Goal: Information Seeking & Learning: Learn about a topic

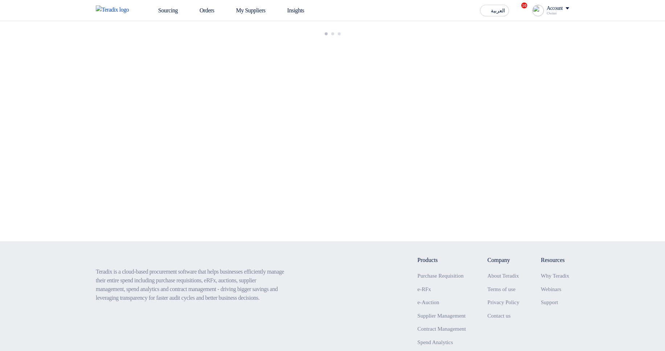
click at [443, 263] on app-shell "Sourcing Orders My Suppliers Insights العربية ع 10 You have a new offer for 'Te…" at bounding box center [332, 213] width 665 height 384
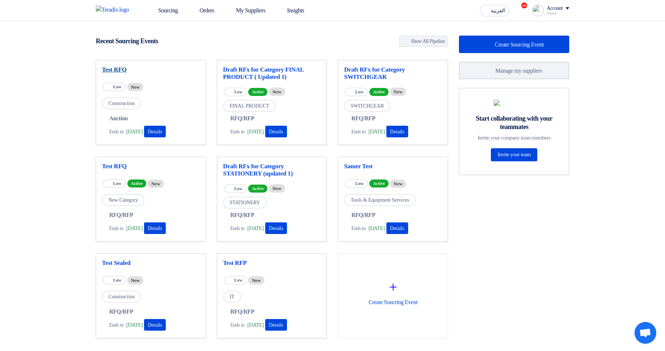
click at [119, 70] on link "Test RFQ" at bounding box center [151, 69] width 98 height 7
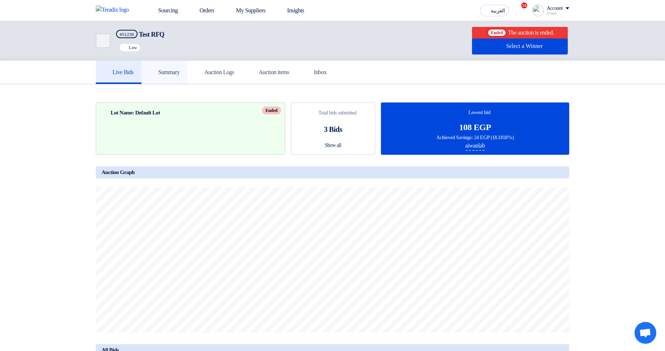
click at [188, 70] on link "Summary" at bounding box center [165, 72] width 46 height 23
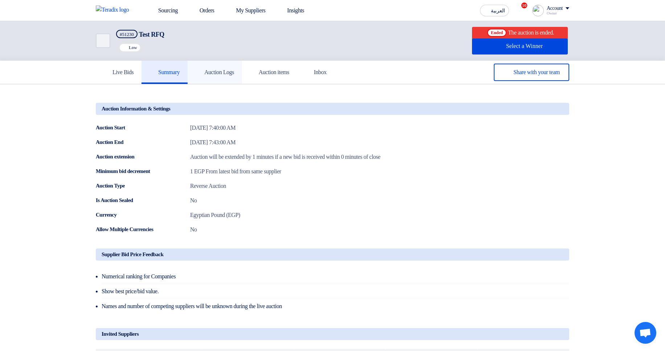
click at [215, 70] on h5 "Auction Logs" at bounding box center [215, 72] width 38 height 7
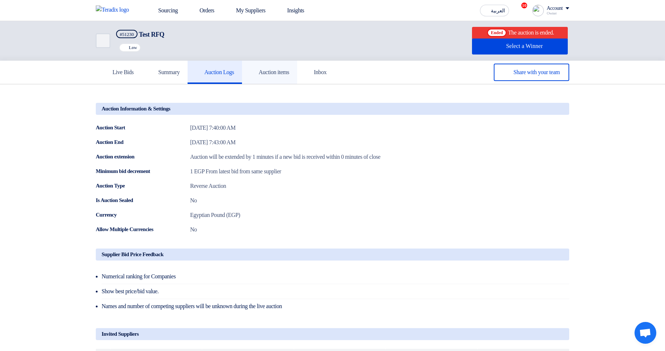
click at [289, 69] on h5 "Auction items" at bounding box center [269, 72] width 39 height 7
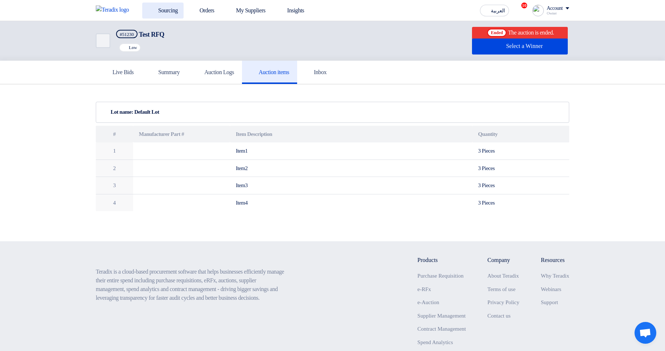
click at [170, 9] on link "Sourcing" at bounding box center [162, 11] width 41 height 16
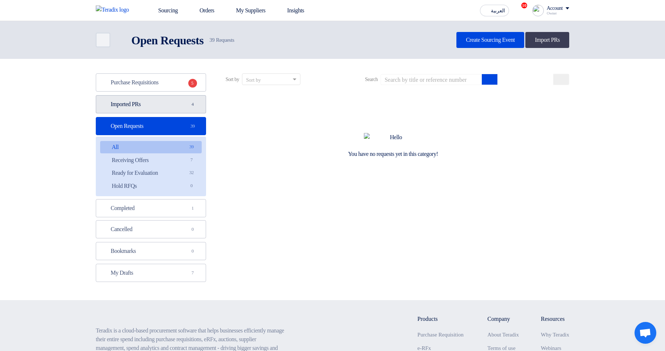
click at [167, 110] on link "Imported PRs Imported PRs 4" at bounding box center [151, 104] width 110 height 18
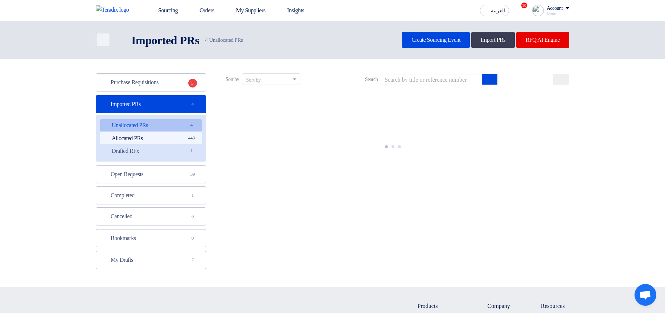
click at [189, 139] on span "443" at bounding box center [191, 138] width 9 height 8
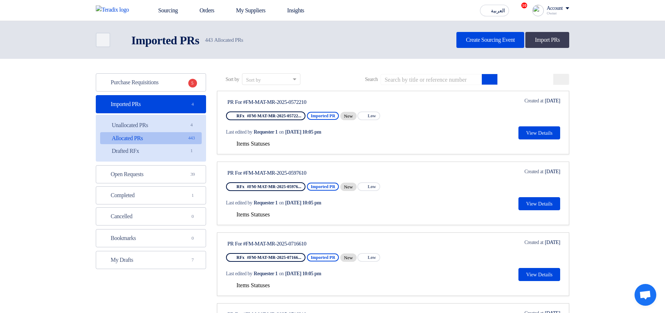
click at [260, 143] on span "Items Statuses" at bounding box center [253, 144] width 33 height 6
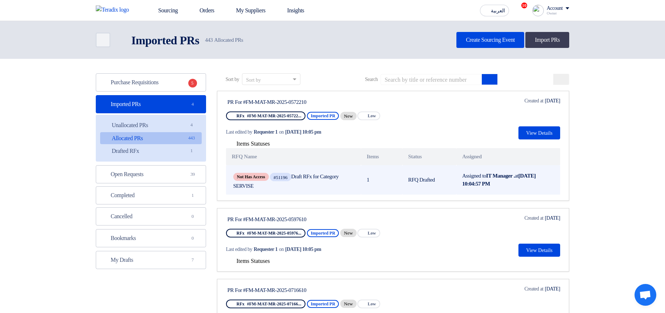
scroll to position [44, 0]
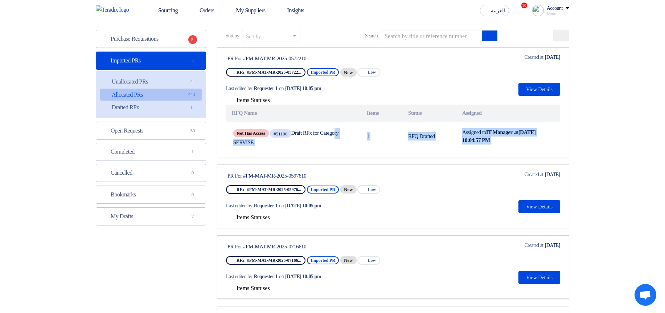
drag, startPoint x: 306, startPoint y: 135, endPoint x: 395, endPoint y: 160, distance: 92.1
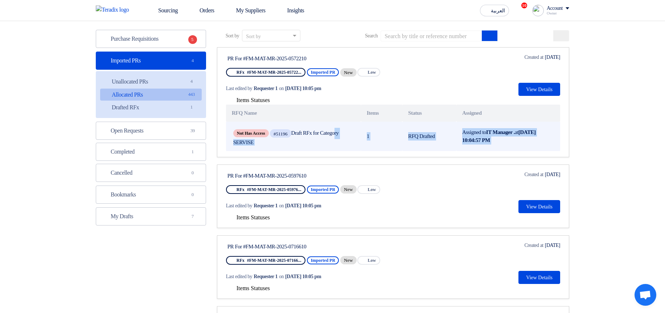
click at [445, 139] on td "RFQ Drafted" at bounding box center [430, 136] width 54 height 29
drag, startPoint x: 408, startPoint y: 134, endPoint x: 456, endPoint y: 139, distance: 47.4
click at [456, 139] on td "RFQ Drafted" at bounding box center [430, 136] width 54 height 29
click at [507, 138] on td "Assigned to IT Manager . at [DATE] 10:04:57 PM" at bounding box center [509, 136] width 104 height 29
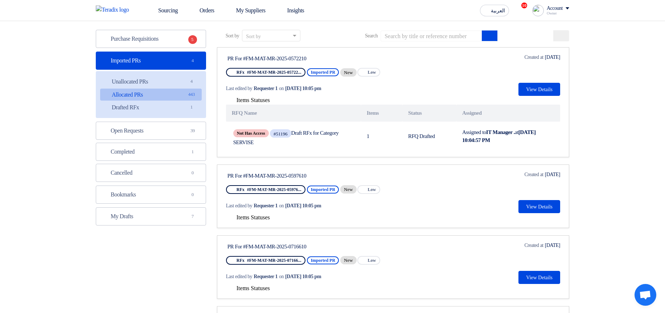
click at [567, 38] on button at bounding box center [562, 35] width 16 height 11
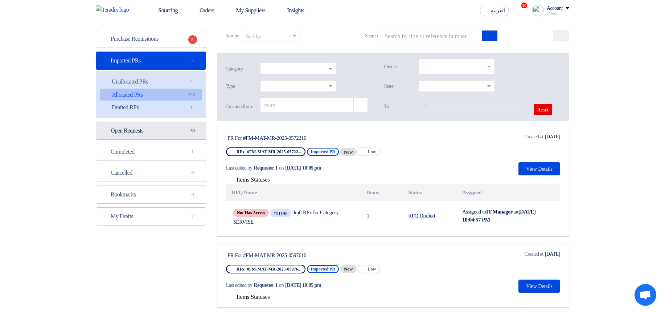
click at [138, 126] on link "Open Requests Open Requests 39" at bounding box center [151, 131] width 110 height 18
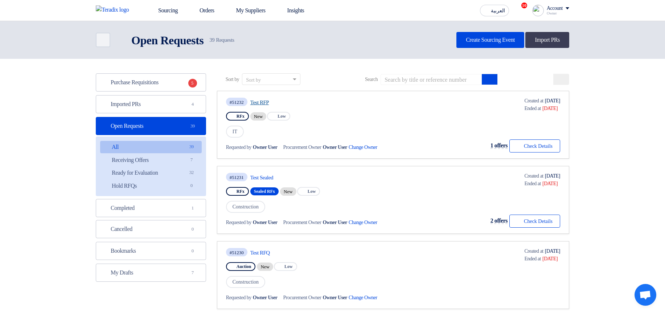
click at [261, 105] on link "Test RFP" at bounding box center [319, 102] width 136 height 7
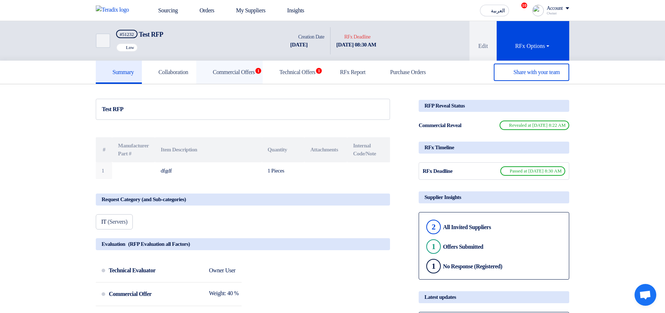
click at [237, 76] on link "Commercial Offers 1" at bounding box center [229, 72] width 67 height 23
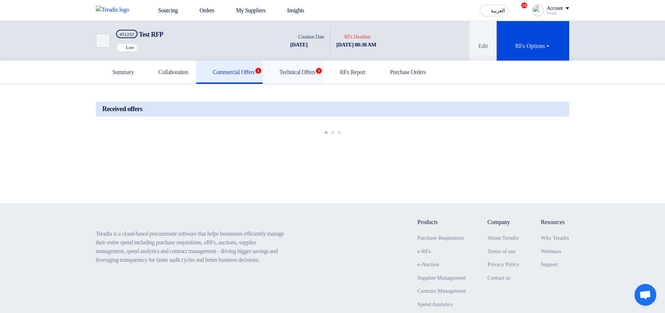
click at [316, 73] on h5 "Technical Offers 1" at bounding box center [293, 72] width 45 height 7
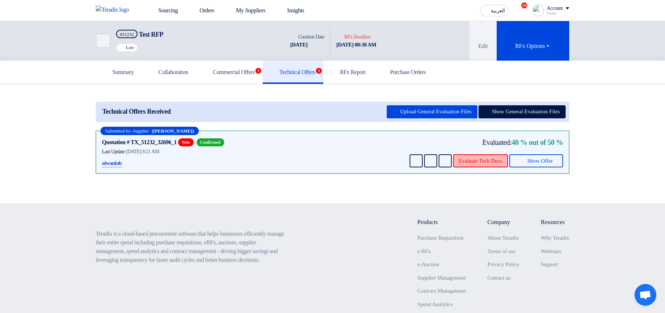
click at [472, 158] on button "Evaluate Tech Docs" at bounding box center [480, 160] width 55 height 13
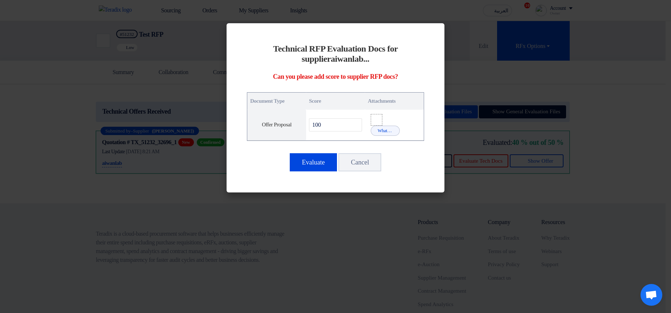
click at [602, 132] on modal-container "Technical RFP Evaluation Docs for supplier aiwanlab ... Can you please add scor…" at bounding box center [335, 156] width 671 height 313
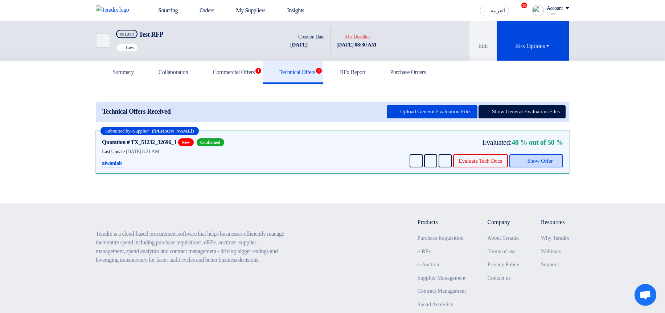
click at [545, 158] on span "Show Offer" at bounding box center [540, 160] width 25 height 5
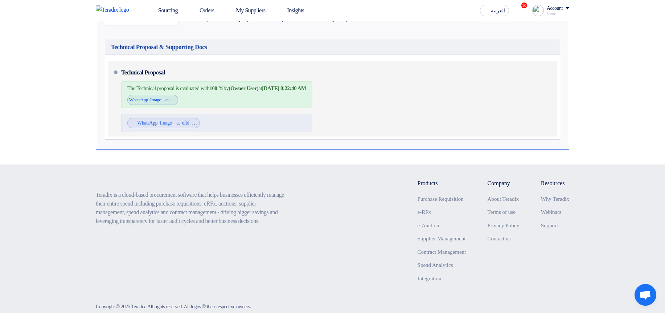
scroll to position [174, 0]
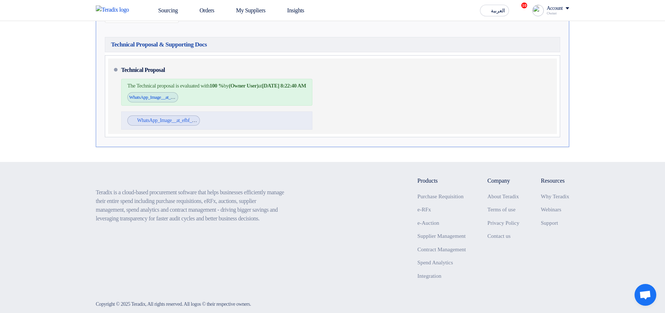
drag, startPoint x: 244, startPoint y: 61, endPoint x: 369, endPoint y: 105, distance: 131.7
click at [358, 105] on li "Technical Proposal The Technical proposal is evaluated with 100 % by (Owner Use…" at bounding box center [332, 96] width 449 height 76
click at [416, 104] on div "Technical Proposal The Technical proposal is evaluated with 100 % by (Owner Use…" at bounding box center [337, 96] width 433 height 70
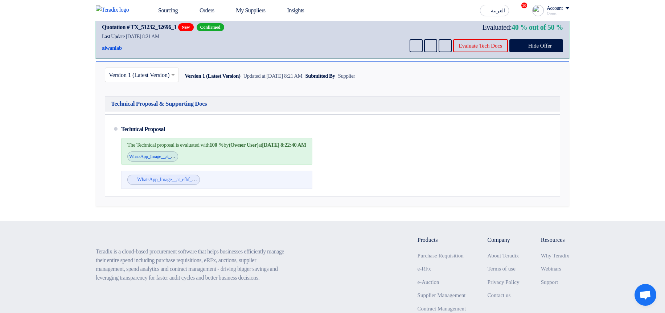
scroll to position [0, 0]
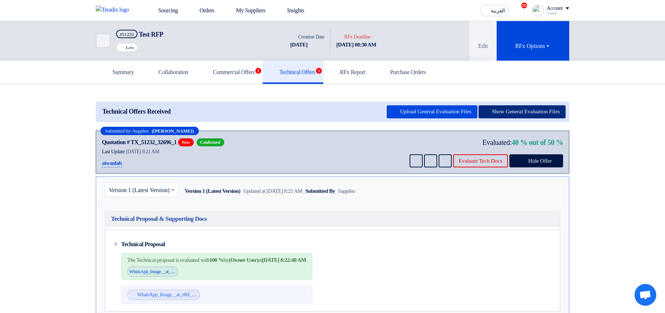
click at [536, 113] on button "Show General Evaluation Files" at bounding box center [522, 111] width 87 height 13
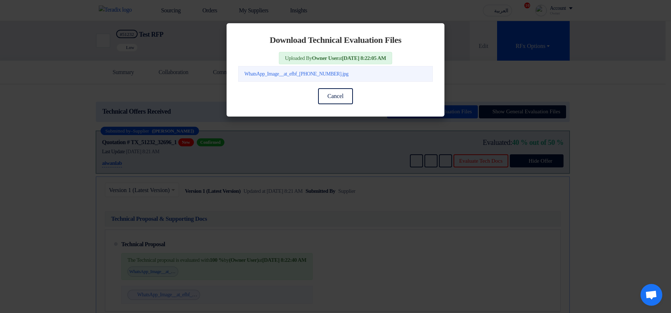
click at [577, 98] on modal-container "Download Technical Evaluation Files Uploaded By Owner User at [DATE] 8:22:05 AM…" at bounding box center [335, 156] width 671 height 313
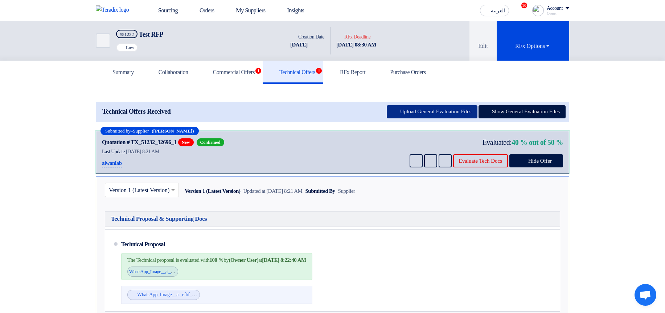
click at [430, 111] on button "Upload General Evaluation Files" at bounding box center [432, 111] width 91 height 13
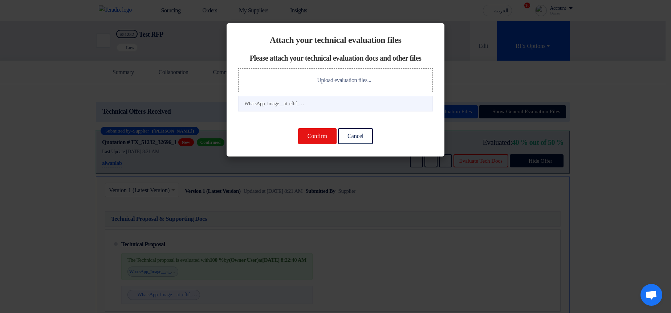
click at [524, 94] on modal-container "Attach your technical evaluation files Please attach your technical evaluation …" at bounding box center [335, 156] width 671 height 313
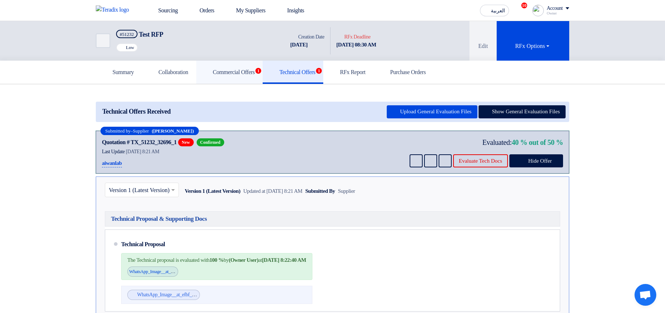
click at [253, 71] on h5 "Commercial Offers 1" at bounding box center [229, 72] width 51 height 7
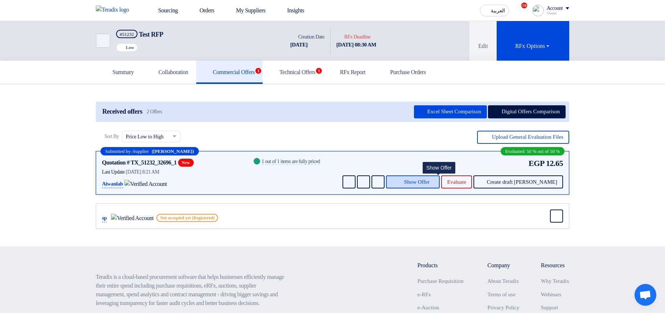
click at [429, 179] on span "Show Offer" at bounding box center [416, 181] width 25 height 5
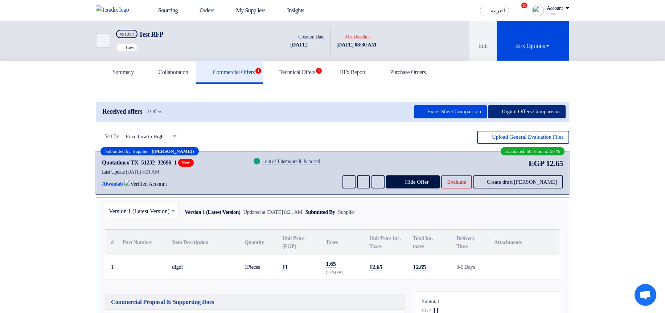
click at [522, 115] on button "Digital Offers Comparison" at bounding box center [527, 111] width 78 height 13
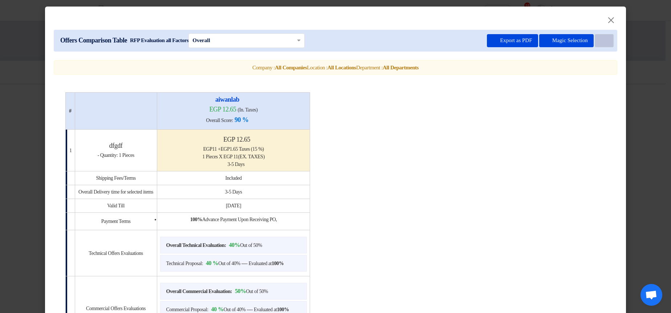
click at [597, 42] on button "Item Card filters" at bounding box center [604, 40] width 19 height 13
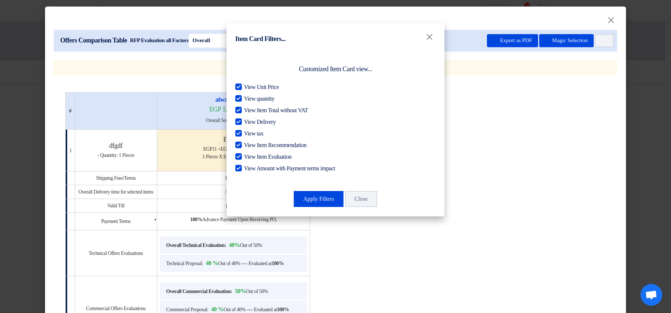
click at [276, 168] on span "View Amount with Payment terms impact" at bounding box center [289, 168] width 91 height 9
click at [249, 168] on input "View Amount with Payment terms impact" at bounding box center [246, 166] width 5 height 5
checkbox input "false"
click at [276, 158] on span "View Item Evaluation" at bounding box center [268, 156] width 48 height 9
click at [249, 157] on input "View Item Evaluation" at bounding box center [246, 154] width 5 height 5
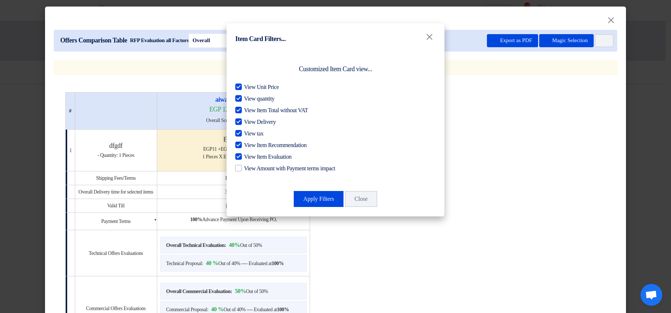
checkbox input "false"
click at [277, 148] on span "View Item Recommendation" at bounding box center [275, 145] width 62 height 9
click at [249, 146] on input "View Item Recommendation" at bounding box center [246, 143] width 5 height 5
checkbox input "false"
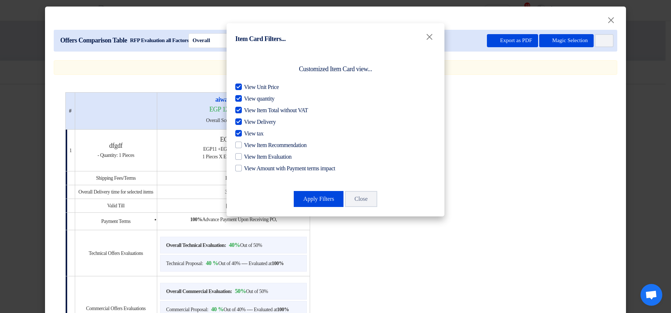
click at [256, 131] on span "View tax" at bounding box center [253, 133] width 19 height 9
click at [249, 131] on input "View tax" at bounding box center [246, 131] width 5 height 5
checkbox input "false"
click at [258, 123] on span "View Delivery" at bounding box center [260, 122] width 32 height 9
click at [249, 122] on input "View Delivery" at bounding box center [246, 120] width 5 height 5
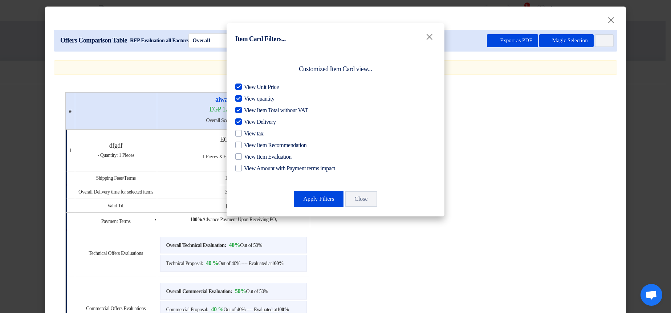
checkbox input "false"
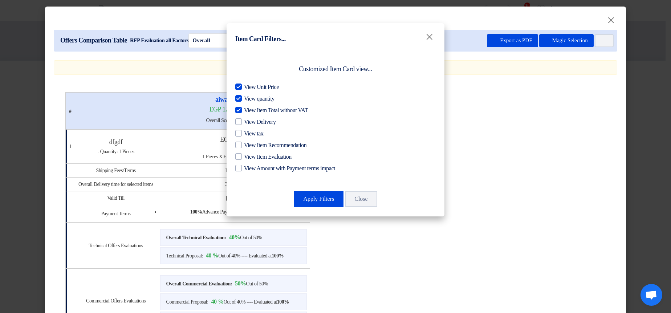
click at [262, 109] on span "View Item Total without VAT" at bounding box center [276, 110] width 64 height 9
click at [249, 109] on input "View Item Total without VAT" at bounding box center [246, 108] width 5 height 5
checkbox input "false"
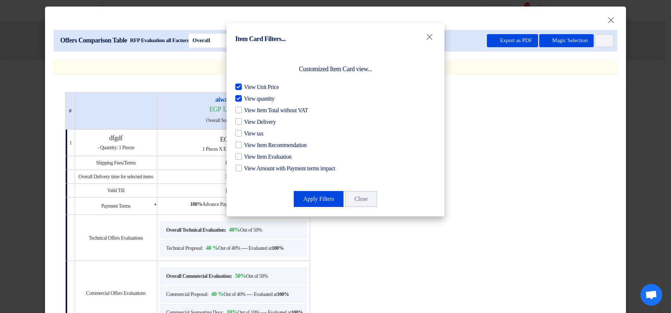
click at [261, 102] on span "View quantity" at bounding box center [259, 98] width 30 height 9
click at [249, 99] on input "View quantity" at bounding box center [246, 96] width 5 height 5
checkbox input "false"
click at [314, 197] on button "Apply Filters" at bounding box center [319, 199] width 50 height 16
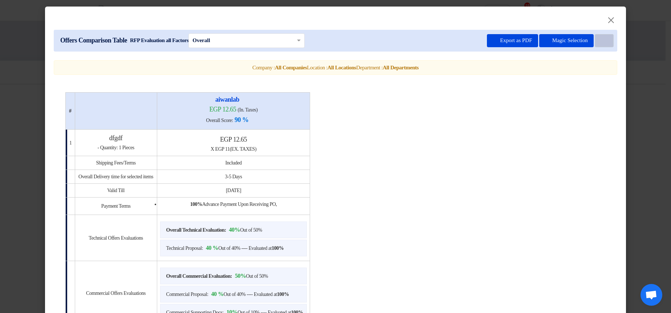
click at [603, 42] on icon "Item Card filters" at bounding box center [603, 40] width 5 height 5
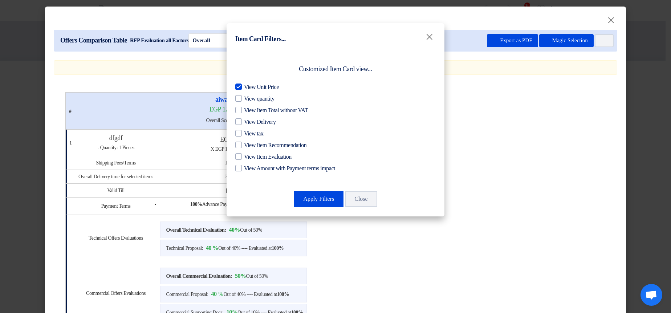
click at [263, 87] on span "View Unit Price" at bounding box center [261, 87] width 35 height 9
click at [249, 87] on input "View Unit Price" at bounding box center [246, 85] width 5 height 5
checkbox input "false"
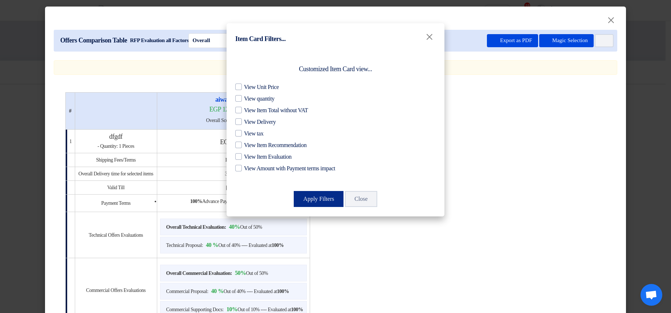
click at [313, 199] on button "Apply Filters" at bounding box center [319, 199] width 50 height 16
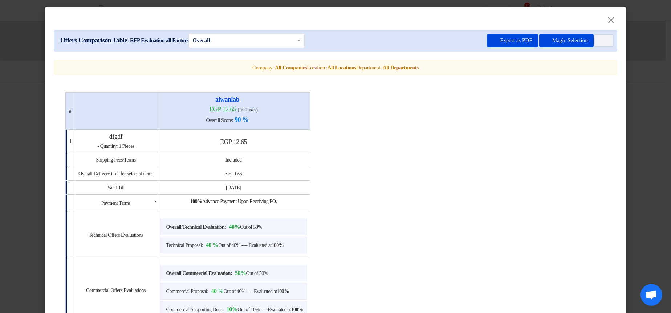
click at [216, 145] on h4 "egp 12.65" at bounding box center [233, 142] width 147 height 8
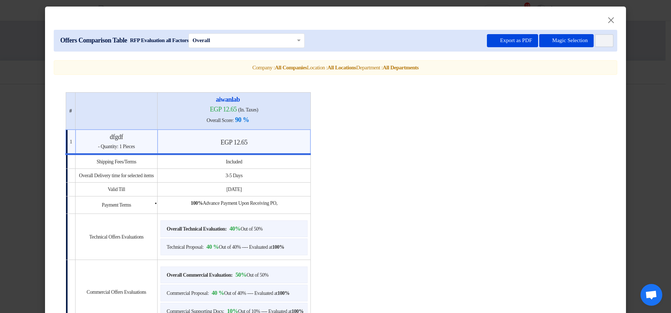
click at [369, 147] on table "# [GEOGRAPHIC_DATA] egp 12.65 (In. Taxes) Overall Score: 90 % 1 dfgdf - Quantit…" at bounding box center [335, 243] width 540 height 302
click at [309, 150] on td "egp 12.65" at bounding box center [234, 142] width 153 height 25
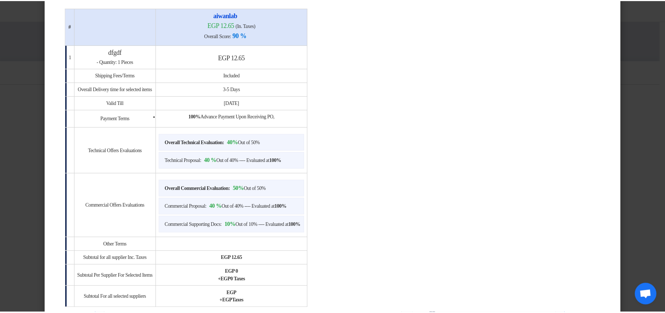
scroll to position [87, 0]
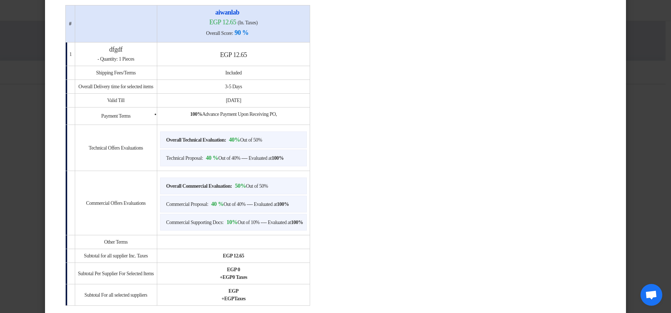
click at [644, 118] on modal-container "× Offers Comparison Table RFP Evaluation all Factors × Overall × Export as PDF …" at bounding box center [335, 156] width 671 height 313
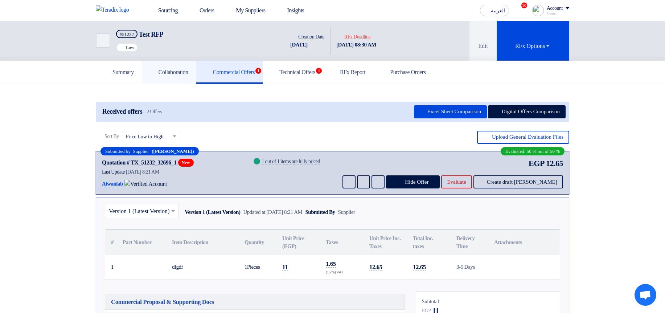
click at [176, 80] on link "Collaboration" at bounding box center [169, 72] width 54 height 23
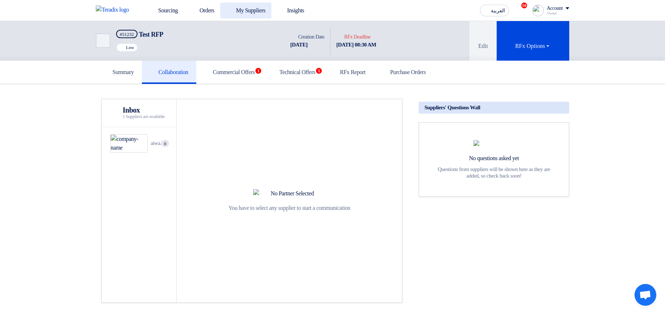
click at [264, 11] on link "My Suppliers" at bounding box center [245, 11] width 51 height 16
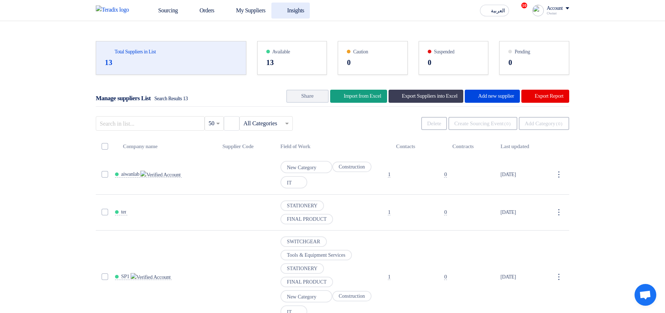
click at [308, 8] on link "Insights" at bounding box center [291, 11] width 39 height 16
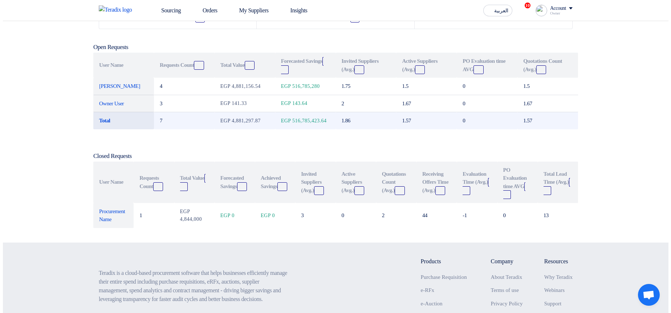
scroll to position [131, 0]
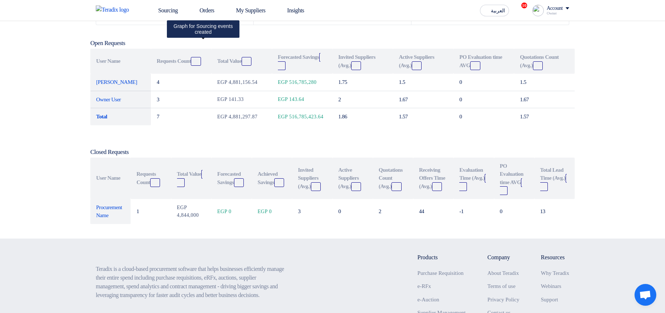
click at [200, 18] on icon "Graph" at bounding box center [198, 15] width 6 height 6
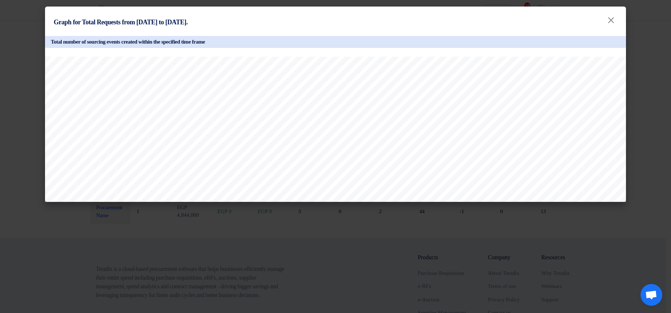
click at [648, 101] on modal-container "Graph for Total Requests from [DATE] to [DATE]. × Total number of sourcing even…" at bounding box center [335, 156] width 671 height 313
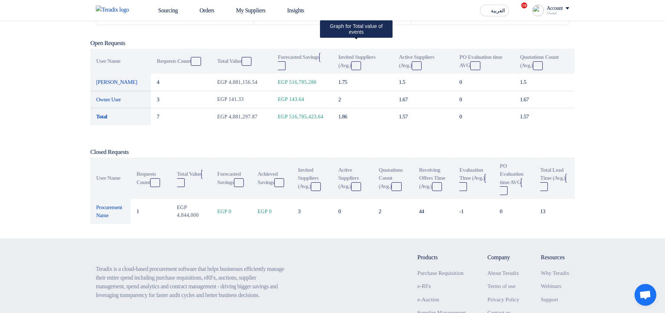
click at [355, 18] on icon "Graph" at bounding box center [353, 15] width 6 height 6
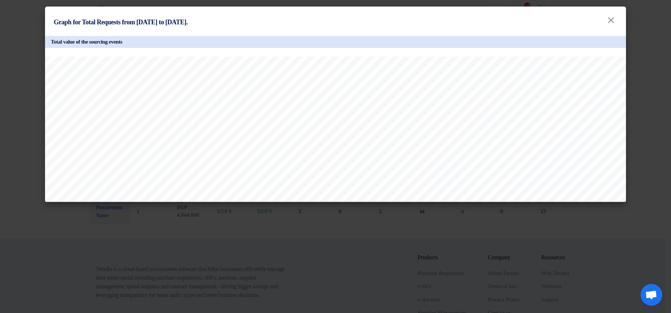
click at [649, 111] on modal-container "Graph for Total Requests from [DATE] to [DATE]. × Total value of the sourcing e…" at bounding box center [335, 156] width 671 height 313
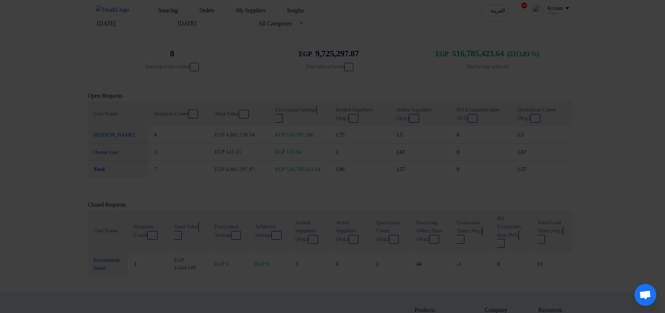
scroll to position [0, 0]
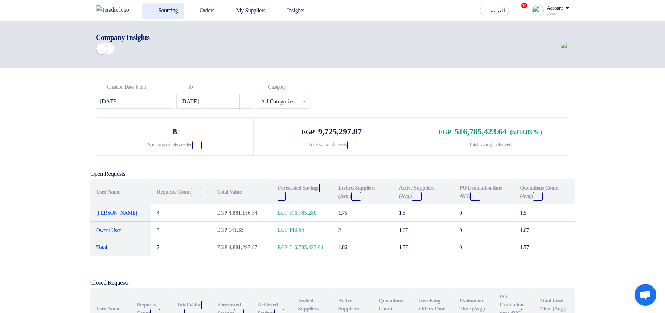
click at [161, 12] on link "Sourcing" at bounding box center [162, 11] width 41 height 16
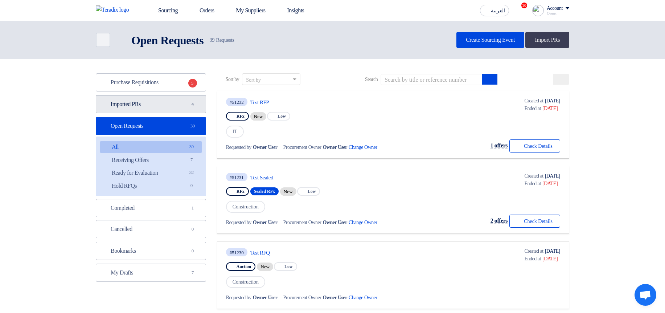
click at [162, 103] on link "Imported PRs Imported PRs 4" at bounding box center [151, 104] width 110 height 18
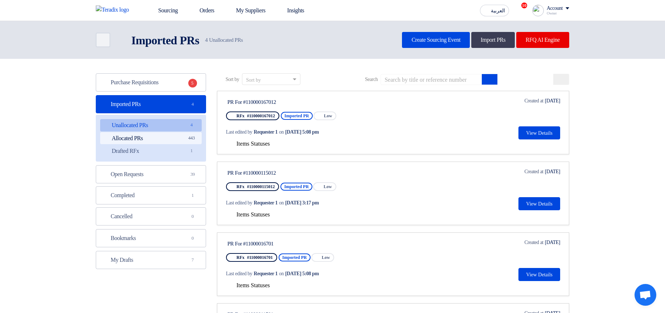
click at [177, 137] on link "Allocated PRs Allocated PRs 443" at bounding box center [151, 138] width 102 height 12
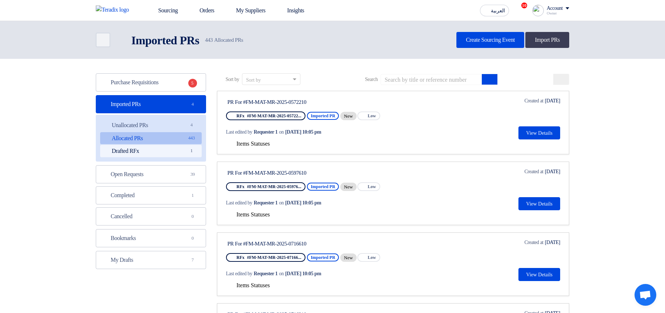
click at [176, 152] on link "Drafted RFx Drafted RFx 1" at bounding box center [151, 151] width 102 height 12
